Goal: Find specific page/section: Find specific page/section

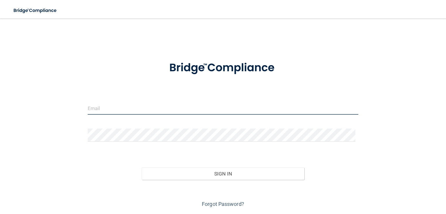
click at [152, 113] on input "email" at bounding box center [223, 108] width 270 height 13
type input "[EMAIL_ADDRESS][DOMAIN_NAME]"
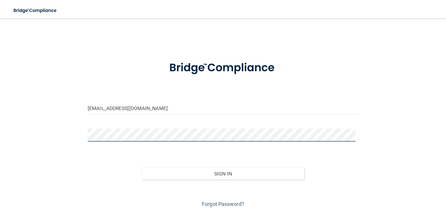
click at [142, 168] on button "Sign In" at bounding box center [223, 174] width 162 height 13
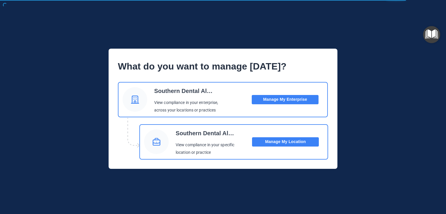
click at [284, 132] on div "Southern Dental Alliance View compliance in your specific location or practice …" at bounding box center [233, 141] width 189 height 35
click at [284, 142] on button "Manage My Location" at bounding box center [285, 142] width 67 height 9
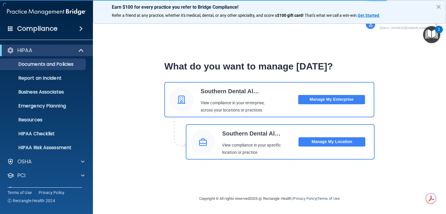
click at [57, 29] on div "Compliance" at bounding box center [46, 28] width 93 height 13
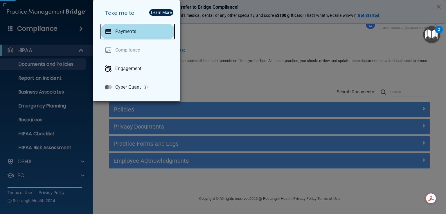
click at [133, 32] on p "Payments" at bounding box center [125, 32] width 21 height 6
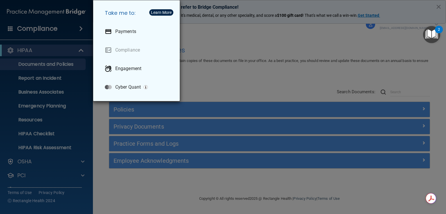
drag, startPoint x: 224, startPoint y: 58, endPoint x: 209, endPoint y: 54, distance: 15.6
click at [224, 58] on div "Take me to: Payments Compliance Engagement Cyber Quant" at bounding box center [223, 107] width 446 height 214
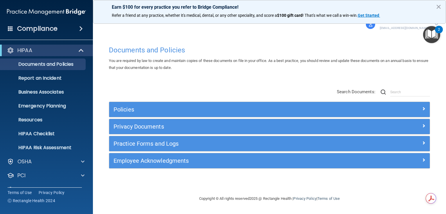
click at [72, 24] on div "Compliance" at bounding box center [46, 28] width 93 height 13
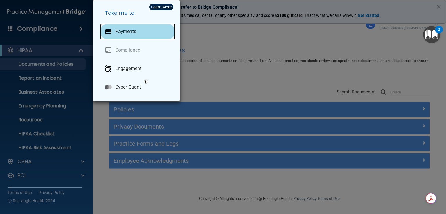
click at [120, 30] on p "Payments" at bounding box center [125, 32] width 21 height 6
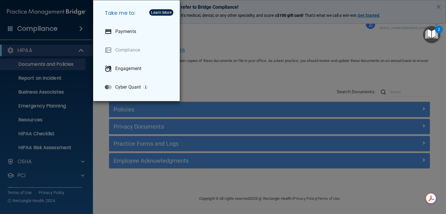
click at [241, 55] on div "Take me to: Payments Compliance Engagement Cyber Quant" at bounding box center [223, 107] width 446 height 214
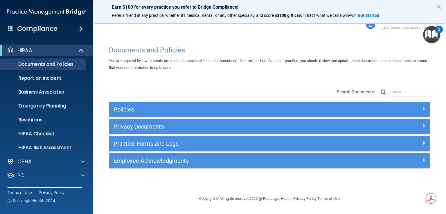
click at [439, 6] on button "×" at bounding box center [439, 6] width 6 height 9
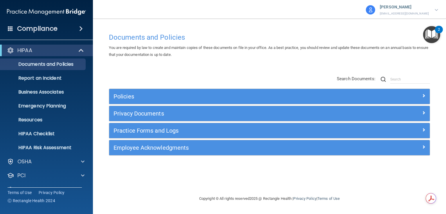
click at [416, 11] on p "[EMAIL_ADDRESS][DOMAIN_NAME]" at bounding box center [404, 13] width 49 height 5
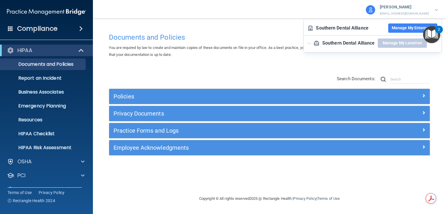
click at [409, 31] on button "Manage My Enterprise" at bounding box center [412, 28] width 49 height 9
